Goal: Check status: Check status

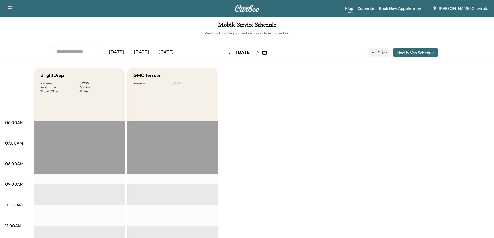
click at [141, 51] on div "[DATE]" at bounding box center [141, 52] width 25 height 12
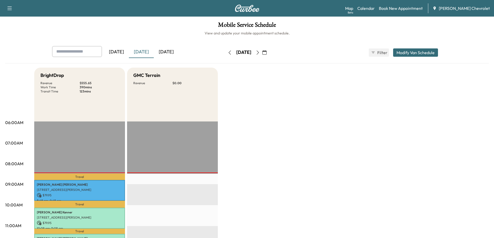
click at [122, 53] on div "[DATE]" at bounding box center [116, 52] width 25 height 12
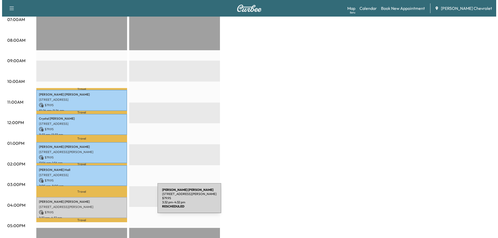
scroll to position [130, 0]
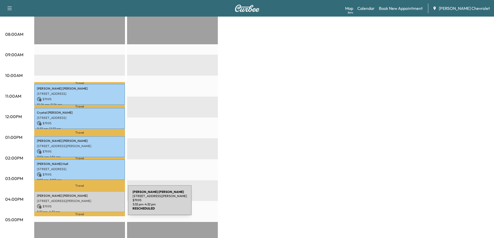
click at [89, 204] on p "$ 79.95" at bounding box center [80, 206] width 86 height 5
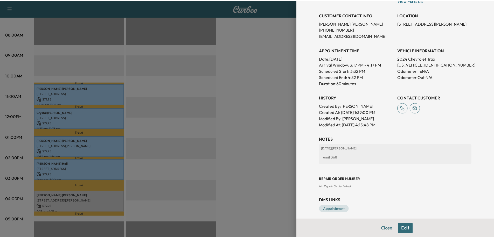
scroll to position [90, 0]
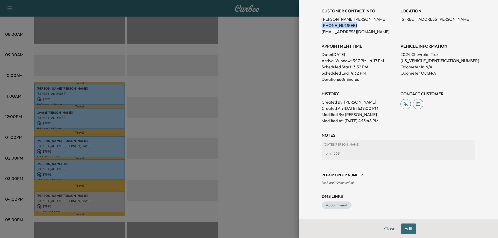
drag, startPoint x: 348, startPoint y: 26, endPoint x: 317, endPoint y: 25, distance: 31.9
click at [317, 25] on div "Appointment Details Services LOF - LUBE, OIL AND OIL FILTER WITH ROTATE SERVICE…" at bounding box center [398, 65] width 166 height 310
copy p "[PHONE_NUMBER]"
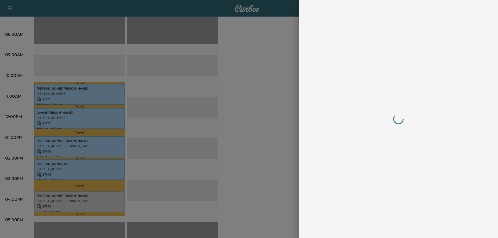
click at [267, 112] on div at bounding box center [249, 119] width 498 height 238
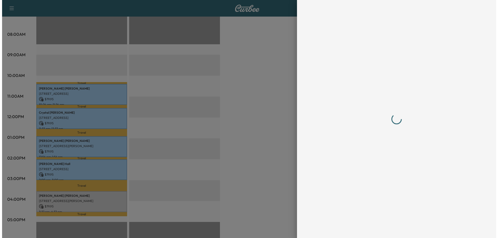
scroll to position [0, 0]
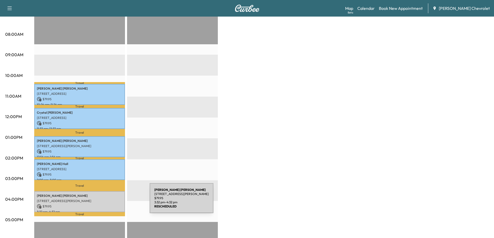
click at [111, 201] on div "[PERSON_NAME] [STREET_ADDRESS][PERSON_NAME] $ 79.95 3:32 pm - 4:32 pm" at bounding box center [79, 201] width 91 height 21
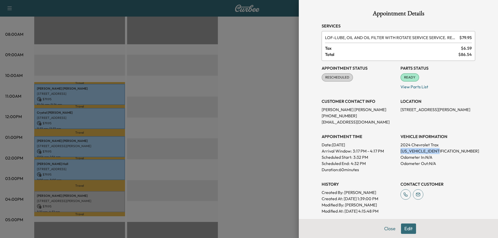
drag, startPoint x: 422, startPoint y: 151, endPoint x: 397, endPoint y: 153, distance: 25.0
click at [400, 153] on p "[US_VEHICLE_IDENTIFICATION_NUMBER]" at bounding box center [437, 151] width 75 height 6
copy p "[US_VEHICLE_IDENTIFICATION_NUMBER]"
click at [215, 148] on div at bounding box center [249, 119] width 498 height 238
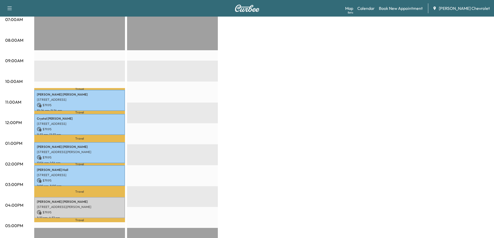
scroll to position [156, 0]
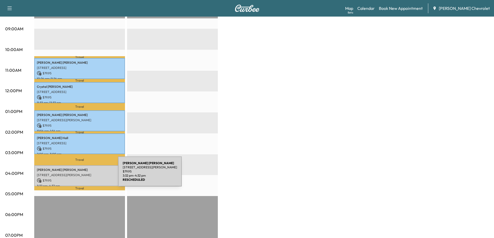
click at [79, 175] on p "[STREET_ADDRESS][PERSON_NAME]" at bounding box center [80, 175] width 86 height 4
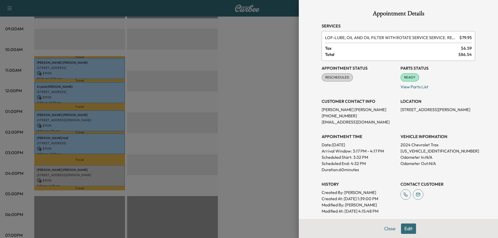
click at [281, 153] on div at bounding box center [249, 119] width 498 height 238
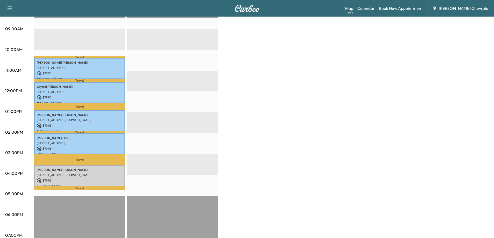
click at [407, 10] on link "Book New Appointment" at bounding box center [401, 8] width 44 height 6
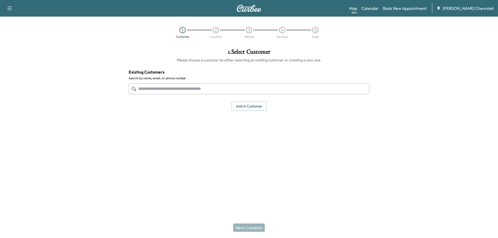
click at [261, 86] on input "text" at bounding box center [249, 88] width 241 height 11
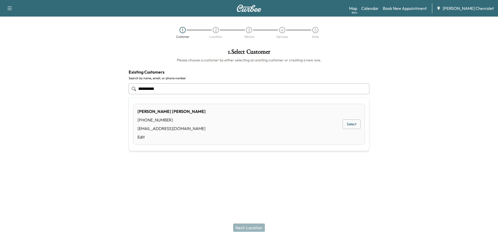
type input "**********"
click at [190, 181] on div "Support Log Out Map Beta Calendar Book New Appointment [PERSON_NAME] Chevrolet …" at bounding box center [249, 119] width 498 height 238
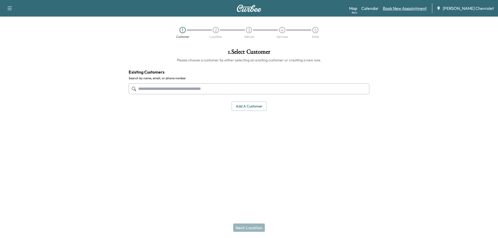
click at [410, 8] on link "Book New Appointment" at bounding box center [405, 8] width 44 height 6
drag, startPoint x: 228, startPoint y: 90, endPoint x: 418, endPoint y: 10, distance: 206.2
click at [418, 10] on link "Book New Appointment" at bounding box center [405, 8] width 44 height 6
click at [410, 9] on link "Book New Appointment" at bounding box center [405, 8] width 44 height 6
click at [377, 8] on link "Calendar" at bounding box center [369, 8] width 17 height 6
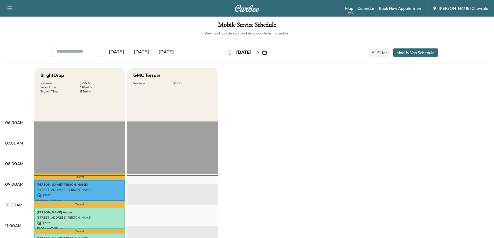
click at [120, 53] on div "[DATE]" at bounding box center [116, 52] width 25 height 12
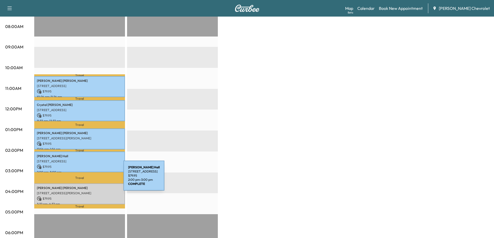
scroll to position [207, 0]
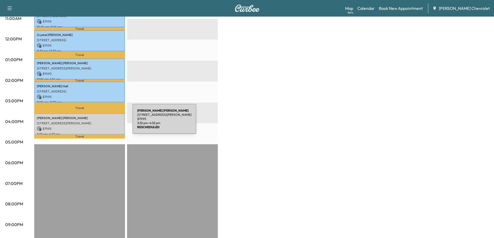
click at [94, 122] on p "[STREET_ADDRESS][PERSON_NAME]" at bounding box center [80, 123] width 86 height 4
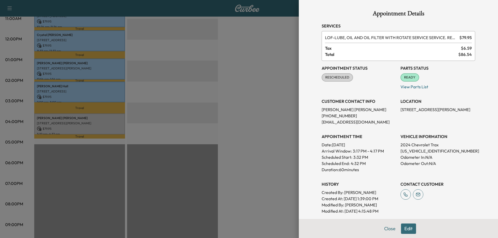
click at [273, 133] on div at bounding box center [249, 119] width 498 height 238
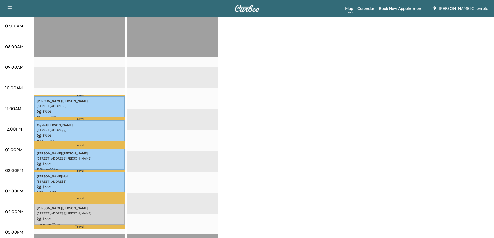
scroll to position [130, 0]
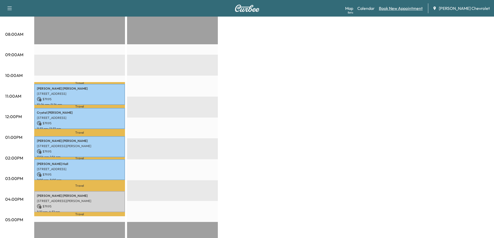
click at [410, 10] on link "Book New Appointment" at bounding box center [401, 8] width 44 height 6
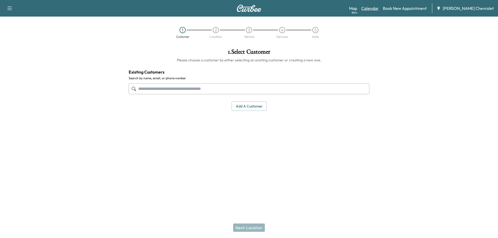
click at [379, 11] on link "Calendar" at bounding box center [369, 8] width 17 height 6
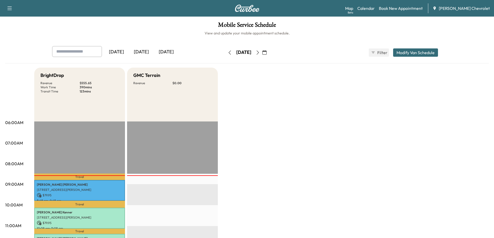
click at [260, 53] on icon "button" at bounding box center [258, 53] width 4 height 4
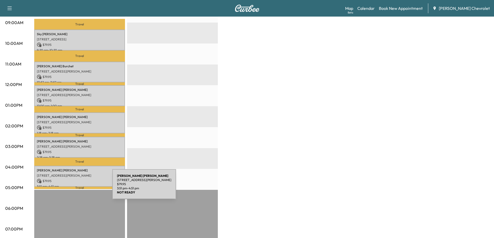
scroll to position [156, 0]
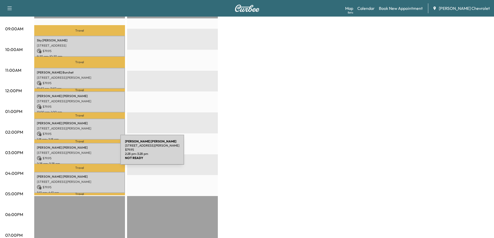
click at [81, 153] on p "[STREET_ADDRESS][PERSON_NAME]" at bounding box center [80, 153] width 86 height 4
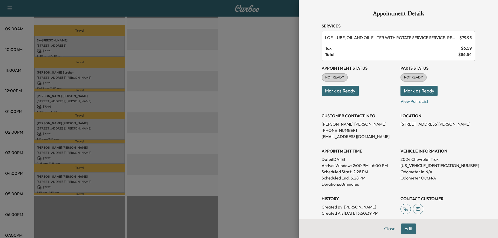
drag, startPoint x: 258, startPoint y: 145, endPoint x: 259, endPoint y: 142, distance: 3.9
click at [257, 144] on div at bounding box center [249, 119] width 498 height 238
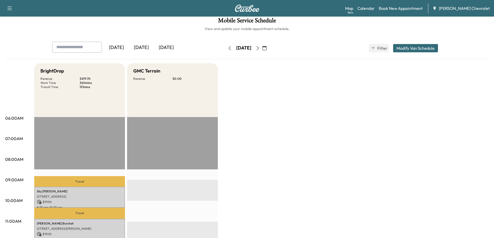
scroll to position [0, 0]
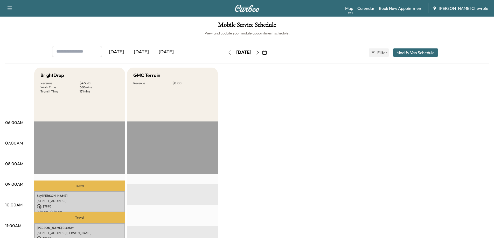
click at [141, 51] on div "[DATE]" at bounding box center [141, 52] width 25 height 12
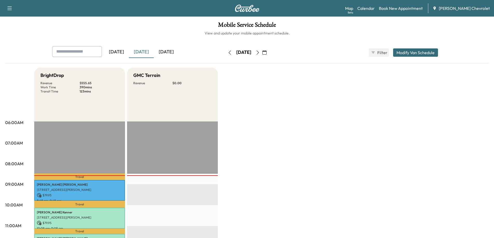
click at [126, 52] on div "[DATE]" at bounding box center [116, 52] width 25 height 12
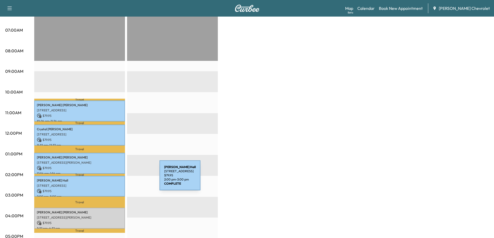
scroll to position [130, 0]
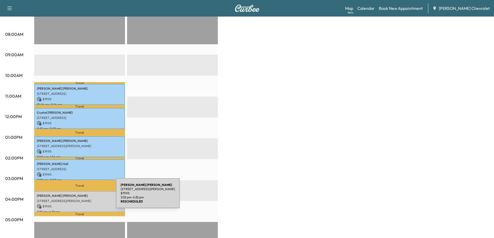
click at [77, 197] on div "[PERSON_NAME] [STREET_ADDRESS][PERSON_NAME] $ 79.95 3:32 pm - 4:32 pm" at bounding box center [79, 201] width 91 height 21
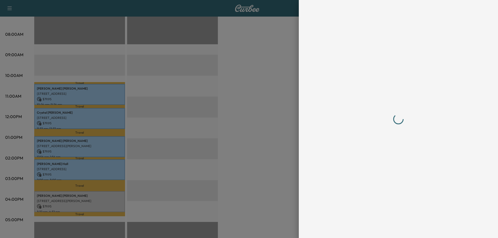
click at [413, 111] on div at bounding box center [398, 119] width 153 height 218
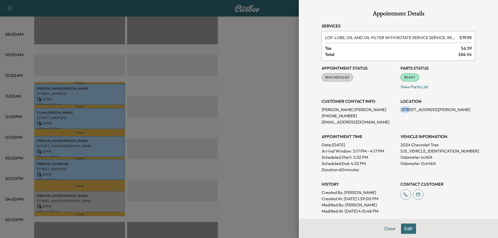
drag, startPoint x: 398, startPoint y: 110, endPoint x: 403, endPoint y: 110, distance: 5.2
click at [403, 110] on p "[STREET_ADDRESS][PERSON_NAME]" at bounding box center [437, 110] width 75 height 6
click at [400, 111] on p "[STREET_ADDRESS][PERSON_NAME]" at bounding box center [437, 110] width 75 height 6
drag, startPoint x: 397, startPoint y: 111, endPoint x: 467, endPoint y: 110, distance: 69.5
click at [467, 110] on p "[STREET_ADDRESS][PERSON_NAME]" at bounding box center [437, 110] width 75 height 6
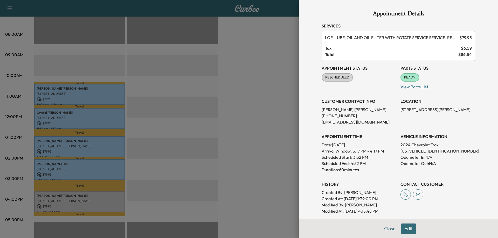
copy p "[STREET_ADDRESS][PERSON_NAME],"
click at [301, 155] on div "Appointment Details Services LOF - LUBE, OIL AND OIL FILTER WITH ROTATE SERVICE…" at bounding box center [398, 119] width 199 height 238
click at [232, 94] on div at bounding box center [249, 119] width 498 height 238
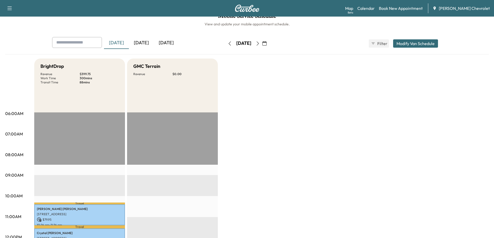
scroll to position [0, 0]
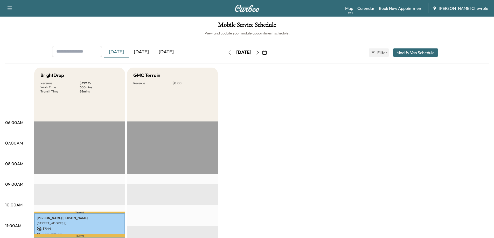
click at [260, 53] on icon "button" at bounding box center [258, 53] width 4 height 4
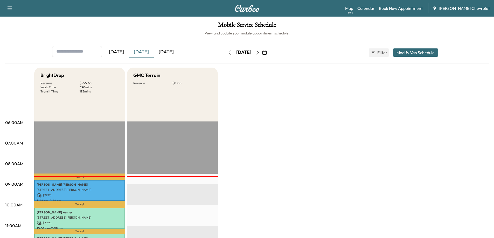
click at [269, 53] on button "button" at bounding box center [264, 52] width 9 height 8
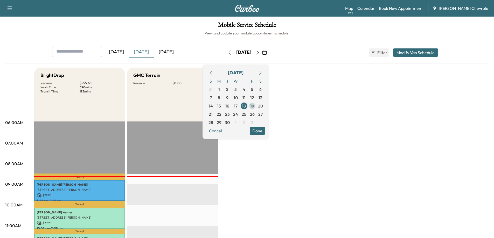
click at [254, 108] on span "19" at bounding box center [252, 106] width 4 height 6
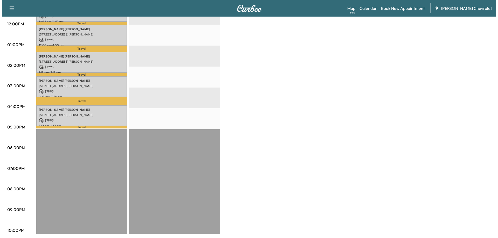
scroll to position [223, 0]
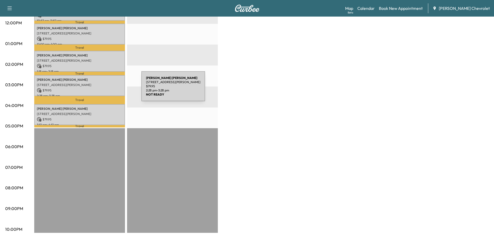
click at [102, 89] on p "$ 79.95" at bounding box center [80, 90] width 86 height 5
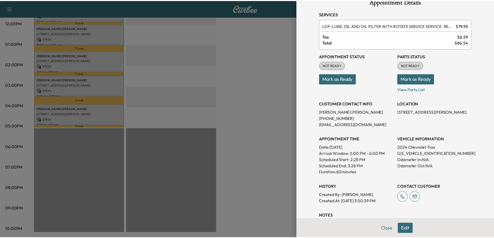
scroll to position [0, 0]
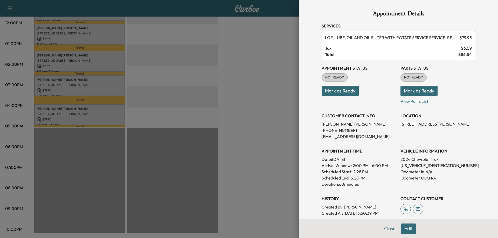
click at [240, 143] on div at bounding box center [249, 119] width 498 height 238
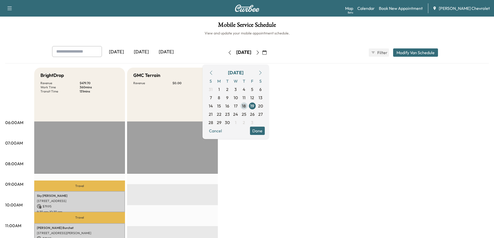
click at [246, 106] on span "18" at bounding box center [244, 106] width 4 height 6
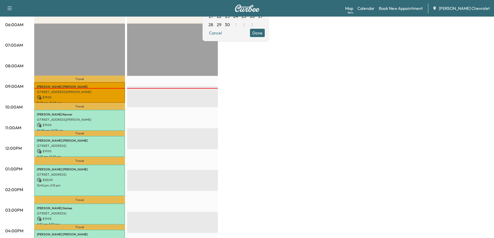
scroll to position [130, 0]
